Goal: Transaction & Acquisition: Purchase product/service

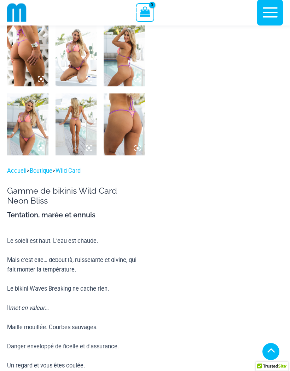
scroll to position [442, 0]
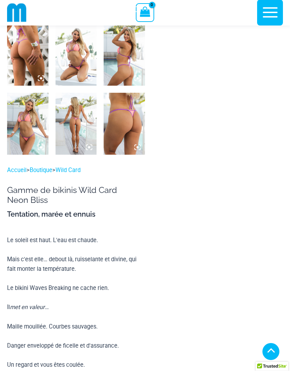
click at [129, 113] on img at bounding box center [124, 124] width 41 height 62
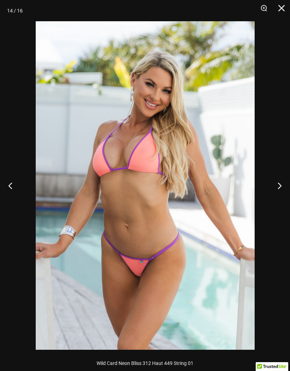
click at [278, 186] on button "Suivant" at bounding box center [277, 185] width 27 height 35
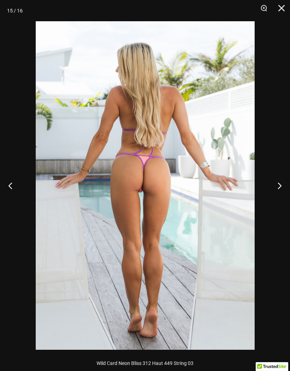
click at [277, 185] on button "Suivant" at bounding box center [277, 185] width 27 height 35
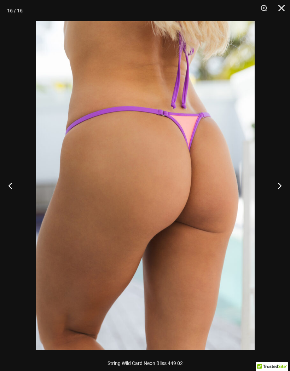
click at [280, 185] on button "Suivant" at bounding box center [277, 185] width 27 height 35
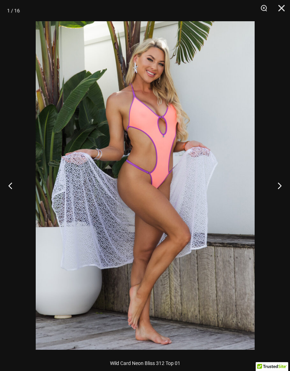
click at [279, 186] on button "Suivant" at bounding box center [277, 185] width 27 height 35
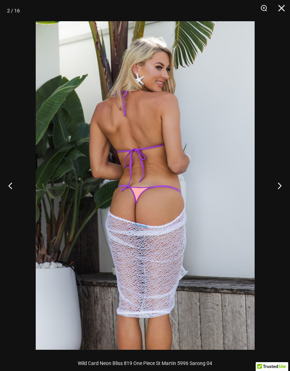
click at [280, 183] on button "Suivant" at bounding box center [277, 185] width 27 height 35
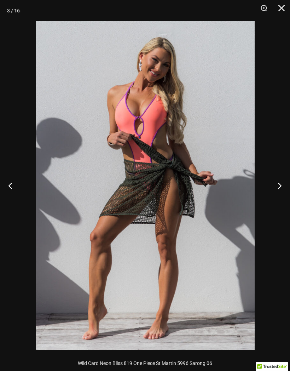
click at [279, 188] on button "Suivant" at bounding box center [277, 185] width 27 height 35
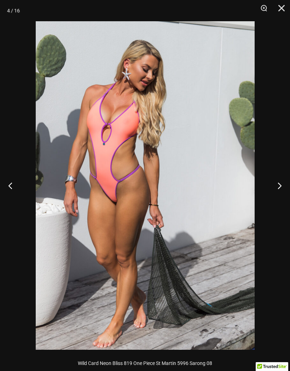
click at [280, 187] on button "Suivant" at bounding box center [277, 185] width 27 height 35
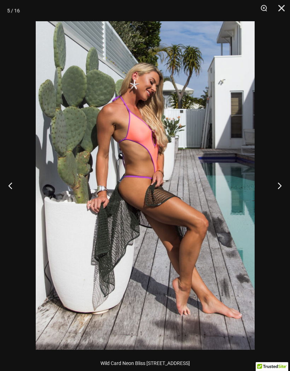
click at [281, 189] on button "Suivant" at bounding box center [277, 185] width 27 height 35
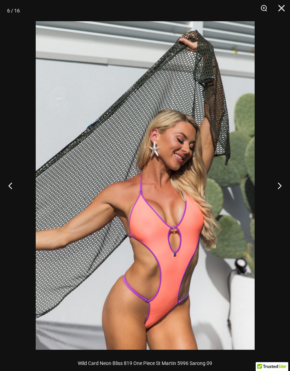
click at [6, 187] on button "Précédent" at bounding box center [13, 185] width 27 height 35
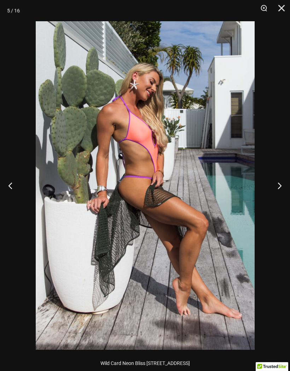
click at [10, 184] on button "Précédent" at bounding box center [13, 185] width 27 height 35
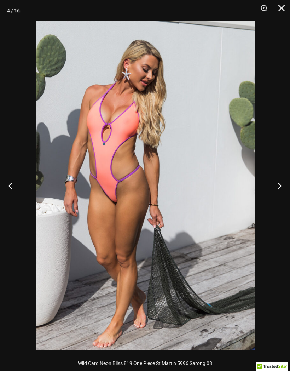
click at [11, 188] on button "Précédent" at bounding box center [13, 185] width 27 height 35
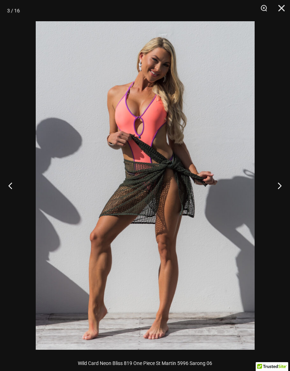
click at [10, 185] on button "Précédent" at bounding box center [13, 185] width 27 height 35
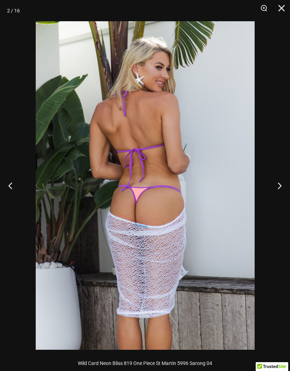
click at [9, 185] on button "Précédent" at bounding box center [13, 185] width 27 height 35
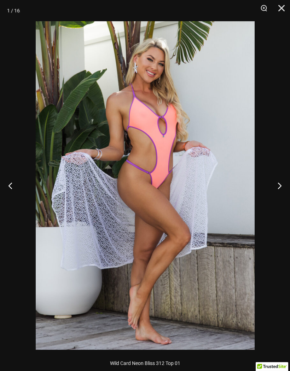
click at [10, 186] on button "Précédent" at bounding box center [13, 185] width 27 height 35
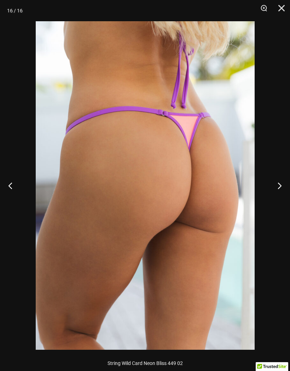
click at [0, 68] on div at bounding box center [145, 185] width 290 height 371
click at [246, 195] on img at bounding box center [145, 185] width 219 height 329
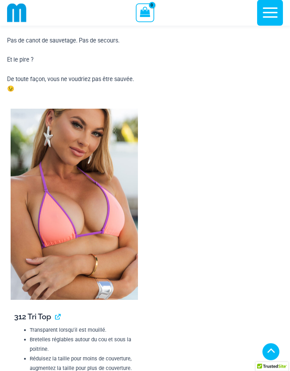
click at [49, 240] on img at bounding box center [74, 204] width 127 height 191
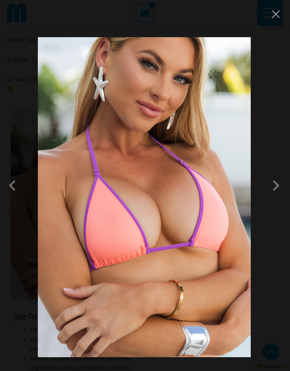
click at [270, 261] on div at bounding box center [145, 185] width 290 height 371
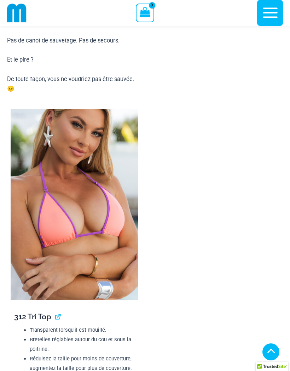
click at [46, 245] on img at bounding box center [74, 204] width 127 height 191
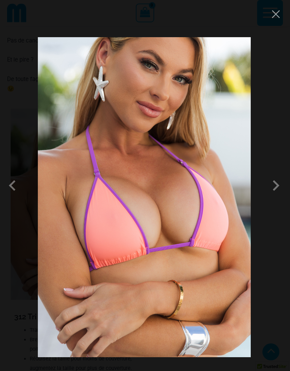
click at [275, 196] on span at bounding box center [276, 185] width 21 height 21
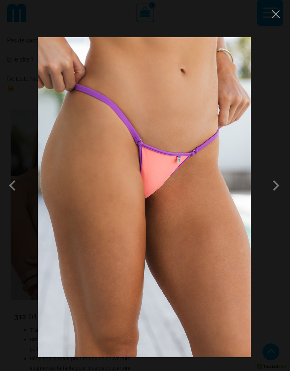
click at [278, 196] on span at bounding box center [276, 185] width 21 height 21
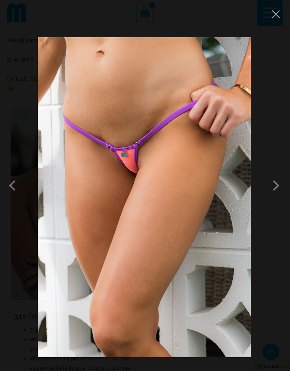
click at [278, 196] on span at bounding box center [276, 185] width 21 height 21
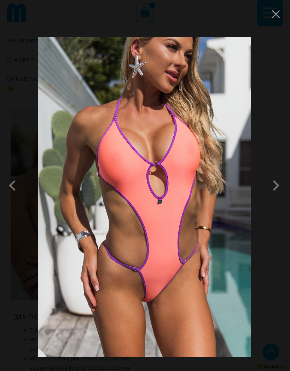
click at [270, 196] on span at bounding box center [276, 185] width 21 height 21
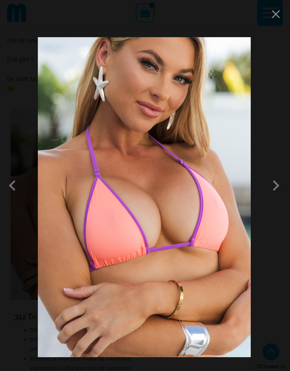
click at [269, 196] on span at bounding box center [276, 185] width 21 height 21
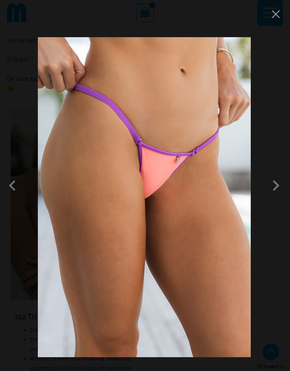
click at [24, 196] on span at bounding box center [14, 185] width 21 height 21
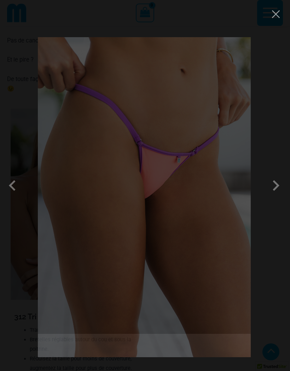
click at [12, 196] on span at bounding box center [14, 185] width 21 height 21
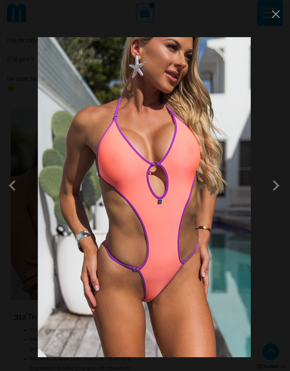
click at [270, 196] on span at bounding box center [276, 185] width 21 height 21
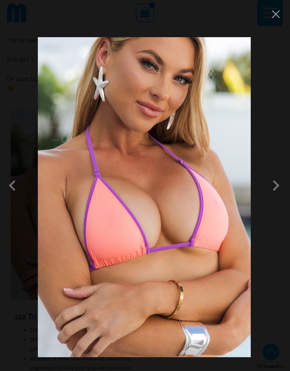
click at [271, 196] on span at bounding box center [276, 185] width 21 height 21
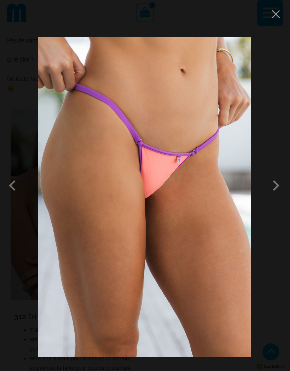
click at [277, 196] on span at bounding box center [276, 185] width 21 height 21
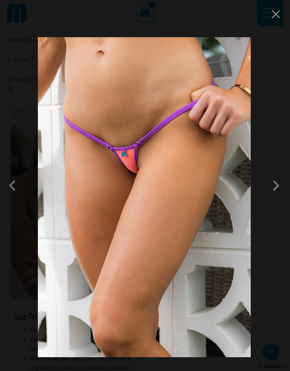
click at [276, 196] on span at bounding box center [276, 185] width 21 height 21
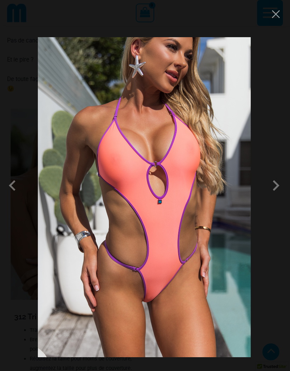
click at [280, 196] on span at bounding box center [276, 185] width 21 height 21
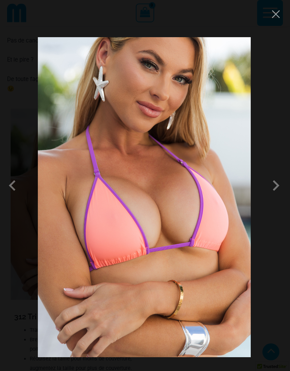
click at [277, 196] on span at bounding box center [276, 185] width 21 height 21
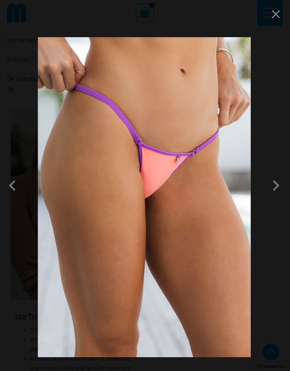
click at [279, 196] on span at bounding box center [276, 185] width 21 height 21
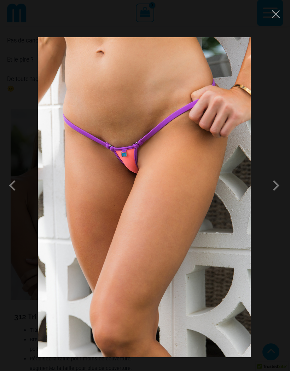
click at [275, 196] on span at bounding box center [276, 185] width 21 height 21
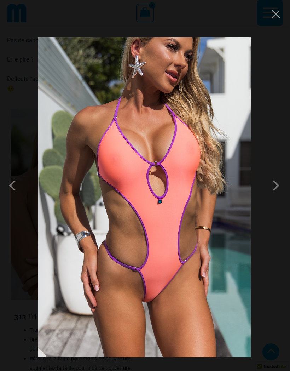
click at [274, 239] on div at bounding box center [145, 185] width 290 height 371
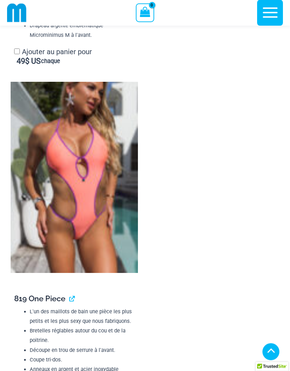
click at [44, 185] on img at bounding box center [74, 177] width 127 height 191
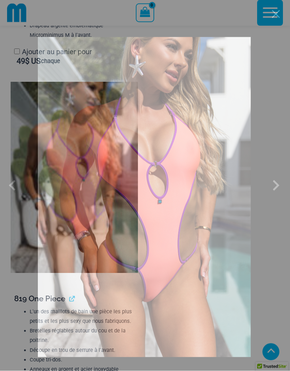
scroll to position [1818, 0]
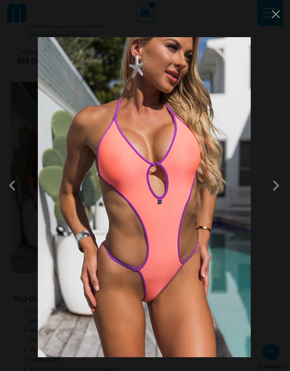
click at [278, 196] on span at bounding box center [276, 185] width 21 height 21
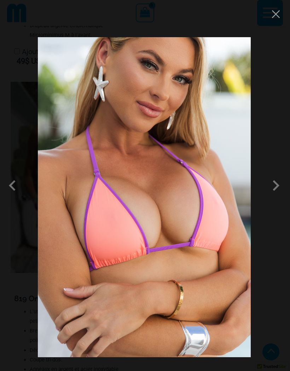
click at [267, 246] on div at bounding box center [145, 185] width 290 height 371
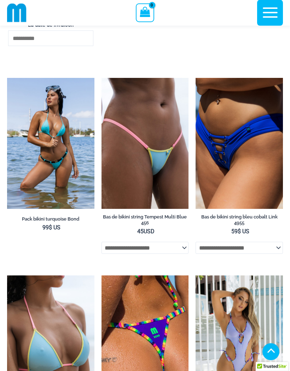
scroll to position [3199, 0]
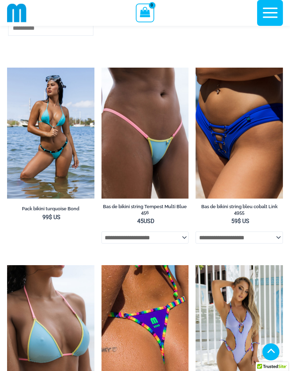
click at [122, 232] on select "**********" at bounding box center [145, 238] width 87 height 12
click at [102, 68] on img at bounding box center [102, 68] width 0 height 0
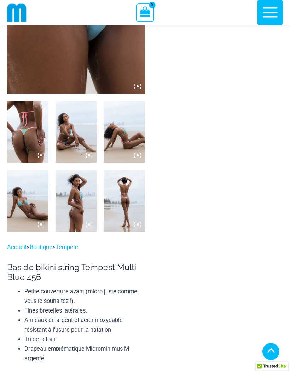
click at [23, 146] on img at bounding box center [27, 132] width 41 height 62
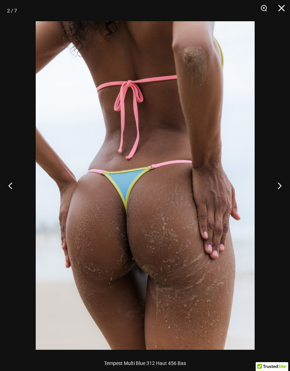
click at [276, 189] on button "Suivant" at bounding box center [277, 185] width 27 height 35
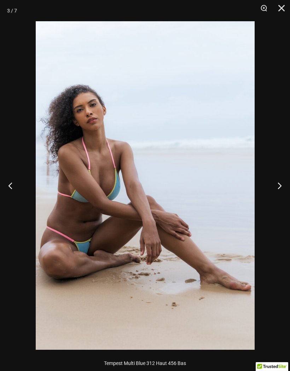
click at [275, 188] on button "Suivant" at bounding box center [277, 185] width 27 height 35
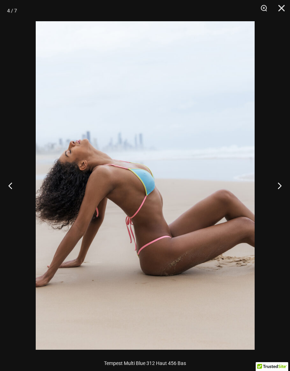
click at [275, 188] on button "Suivant" at bounding box center [277, 185] width 27 height 35
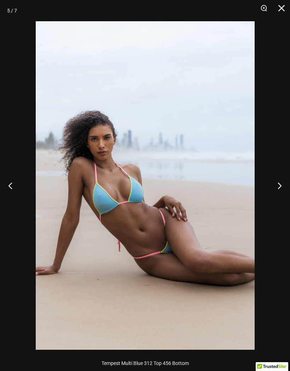
click at [273, 190] on button "Suivant" at bounding box center [277, 185] width 27 height 35
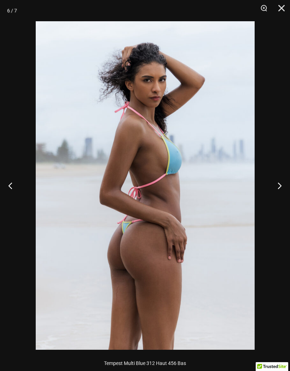
click at [274, 192] on button "Suivant" at bounding box center [277, 185] width 27 height 35
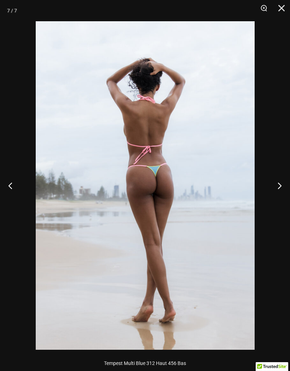
click at [271, 129] on div at bounding box center [145, 185] width 290 height 371
click at [21, 169] on div at bounding box center [145, 185] width 290 height 371
click at [15, 148] on div at bounding box center [145, 185] width 290 height 371
click at [270, 241] on div at bounding box center [145, 185] width 290 height 371
click at [282, 7] on button "Fermer" at bounding box center [279, 10] width 18 height 21
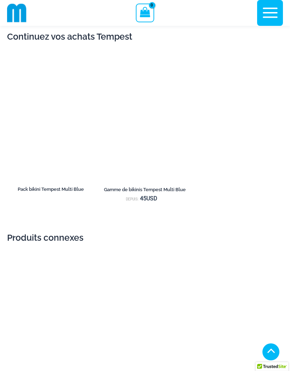
scroll to position [999, 0]
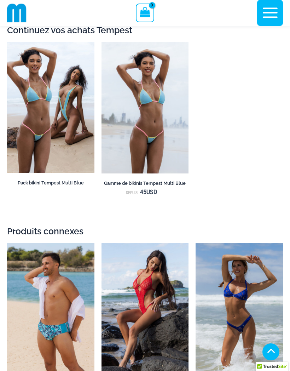
click at [102, 42] on img at bounding box center [102, 42] width 0 height 0
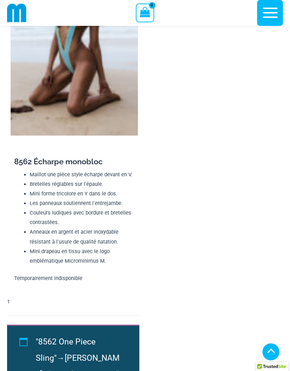
scroll to position [1305, 0]
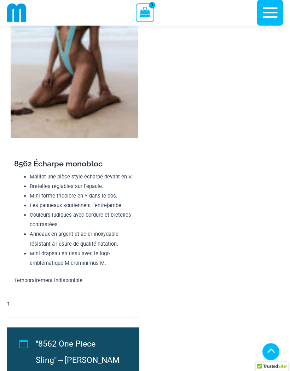
click at [14, 13] on img at bounding box center [16, 12] width 19 height 19
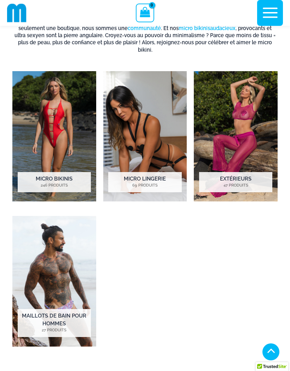
scroll to position [333, 0]
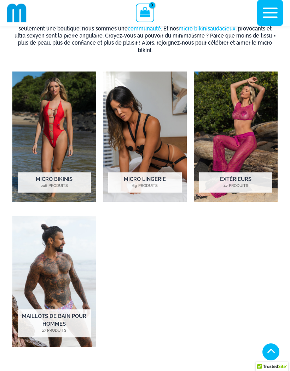
click at [44, 136] on img "Visitez la catégorie de produits Micro Bikinis" at bounding box center [54, 137] width 84 height 130
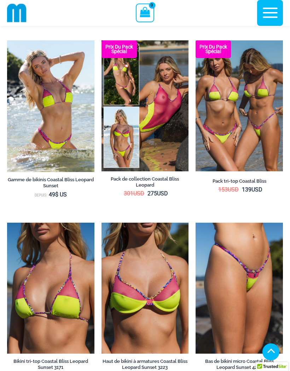
scroll to position [1192, 0]
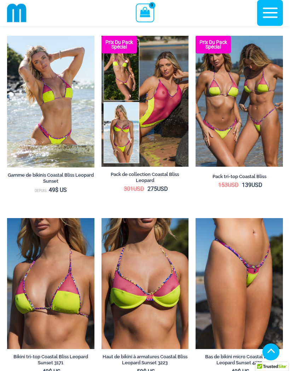
click at [7, 36] on img at bounding box center [7, 36] width 0 height 0
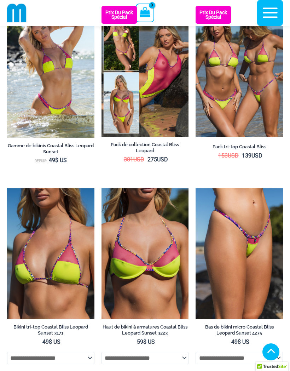
scroll to position [1222, 0]
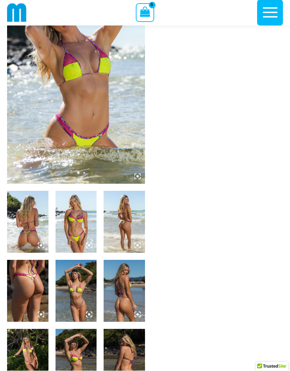
click at [58, 115] on img at bounding box center [76, 80] width 138 height 209
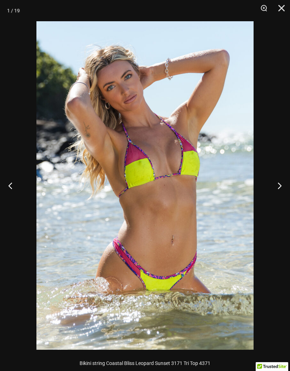
click at [274, 193] on button "Suivant" at bounding box center [277, 185] width 27 height 35
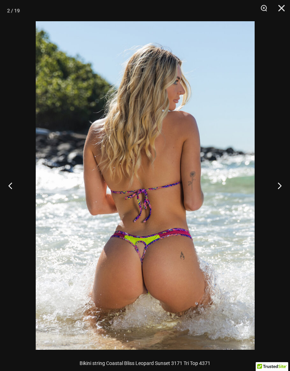
click at [277, 185] on button "Suivant" at bounding box center [277, 185] width 27 height 35
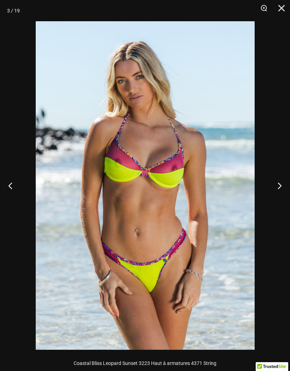
click at [276, 188] on button "Suivant" at bounding box center [277, 185] width 27 height 35
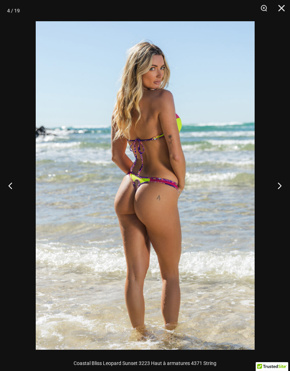
click at [277, 188] on button "Suivant" at bounding box center [277, 185] width 27 height 35
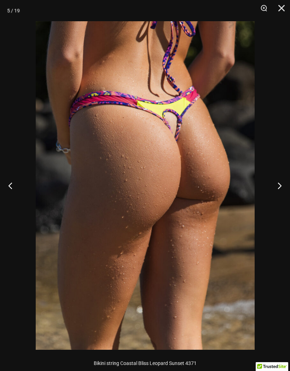
click at [13, 181] on button "Précédent" at bounding box center [13, 185] width 27 height 35
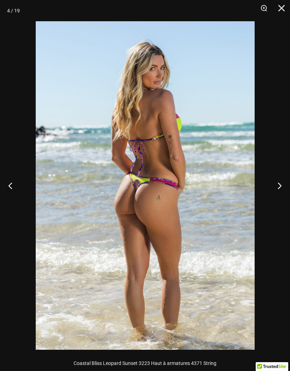
click at [11, 179] on button "Précédent" at bounding box center [13, 185] width 27 height 35
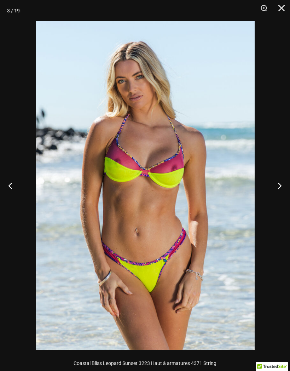
click at [274, 189] on button "Suivant" at bounding box center [277, 185] width 27 height 35
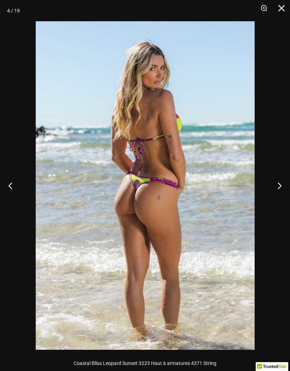
click at [277, 181] on button "Suivant" at bounding box center [277, 185] width 27 height 35
